Goal: Find specific page/section: Find specific page/section

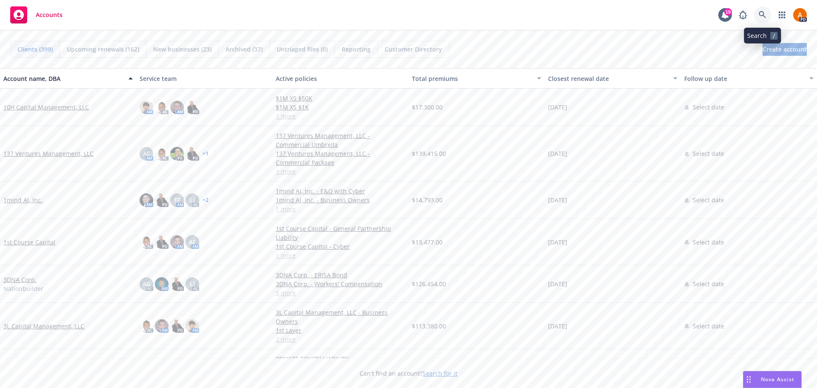
click at [763, 14] on icon at bounding box center [763, 15] width 8 height 8
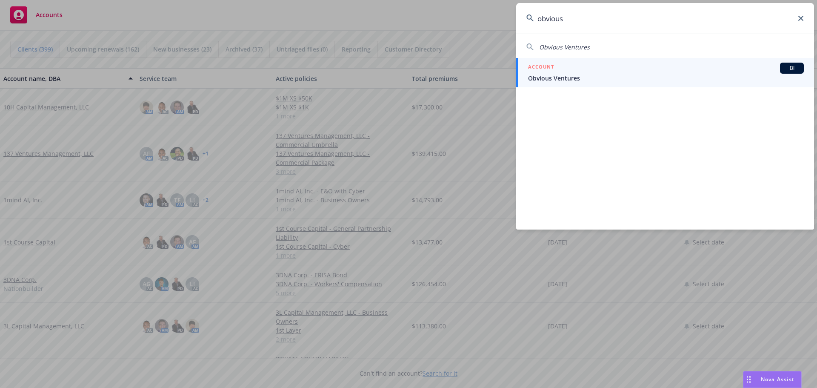
type input "obvious"
click at [545, 75] on span "Obvious Ventures" at bounding box center [666, 78] width 276 height 9
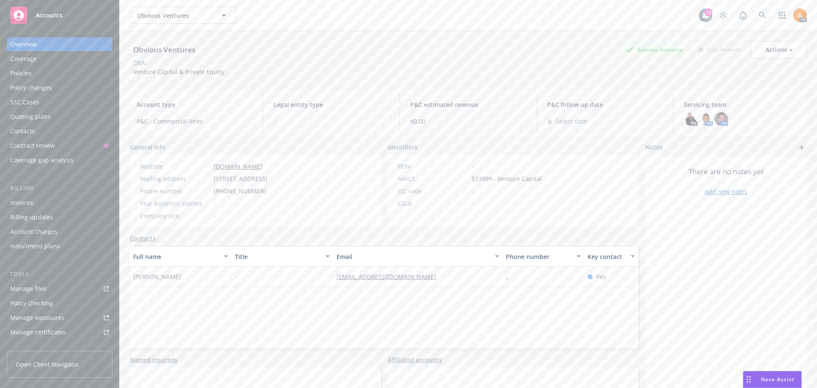
click at [26, 72] on div "Policies" at bounding box center [20, 73] width 21 height 14
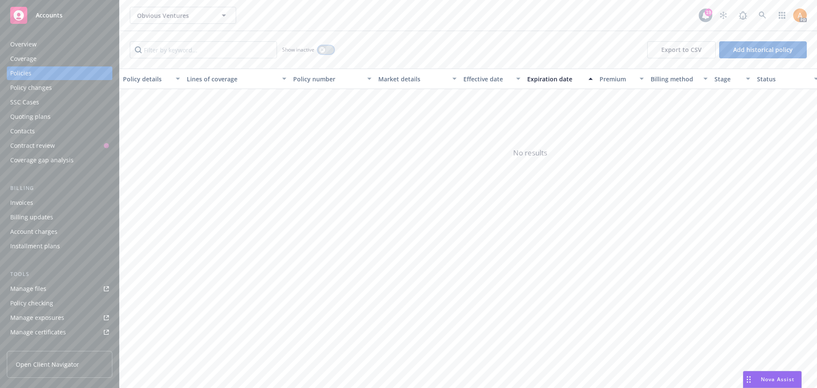
click at [327, 50] on button "button" at bounding box center [326, 50] width 16 height 9
click at [329, 50] on icon "button" at bounding box center [329, 50] width 3 height 3
click at [172, 54] on input "Filter by keyword..." at bounding box center [203, 49] width 147 height 17
click at [163, 14] on span "Obvious Ventures" at bounding box center [174, 15] width 74 height 9
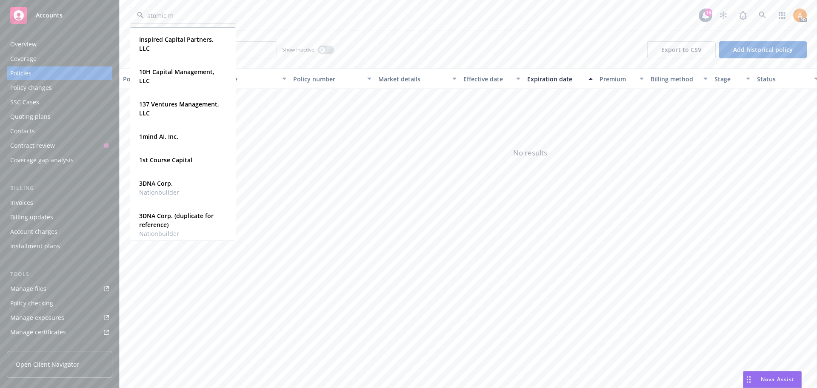
type input "atomic ma"
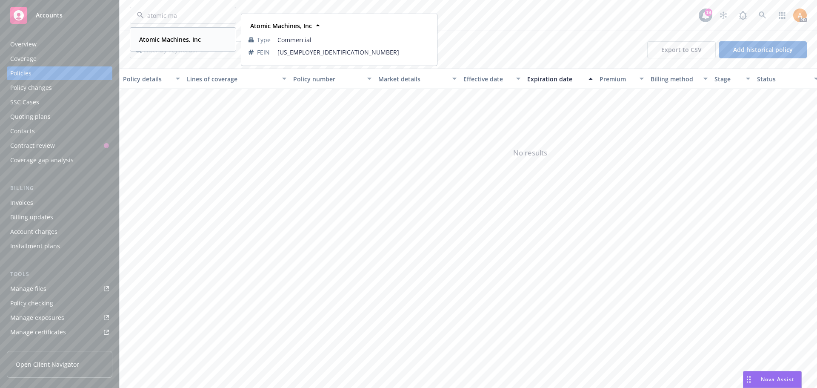
click at [181, 43] on strong "Atomic Machines, Inc" at bounding box center [170, 39] width 62 height 8
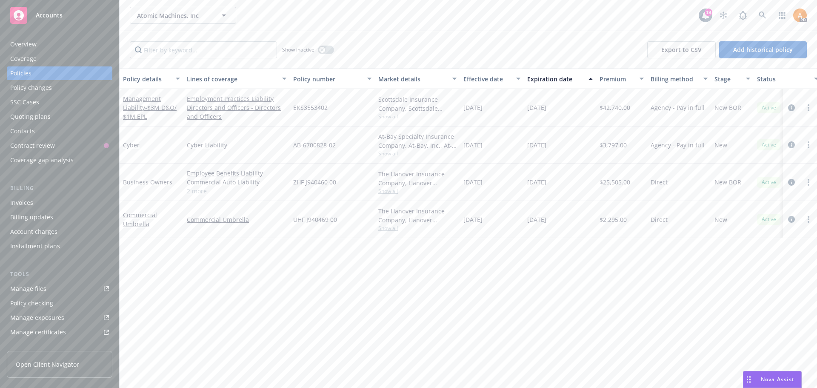
click at [17, 41] on div "Overview" at bounding box center [23, 44] width 26 height 14
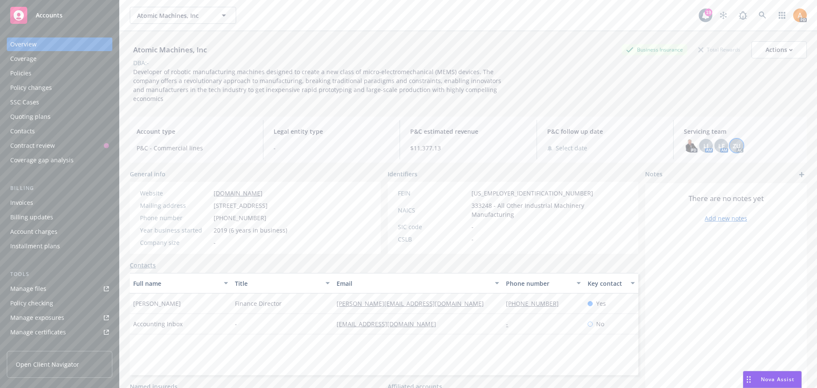
click at [734, 141] on span "ZU" at bounding box center [737, 145] width 8 height 9
click at [719, 141] on span "LF" at bounding box center [722, 145] width 6 height 9
click at [704, 141] on span "LI" at bounding box center [706, 145] width 5 height 9
click at [689, 139] on img at bounding box center [691, 146] width 14 height 14
click at [708, 139] on div "LI" at bounding box center [707, 146] width 14 height 14
